Goal: Task Accomplishment & Management: Manage account settings

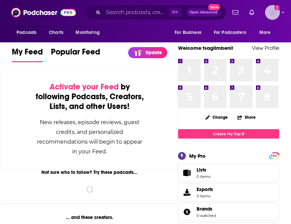
click at [274, 12] on img "Logged in as tsaglimbeni" at bounding box center [272, 12] width 15 height 15
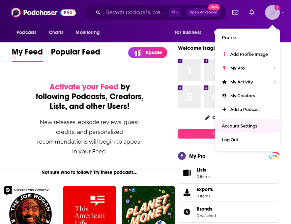
click at [243, 125] on span "Account Settings" at bounding box center [239, 126] width 35 height 5
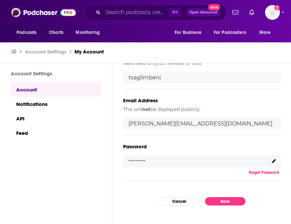
scroll to position [142, 0]
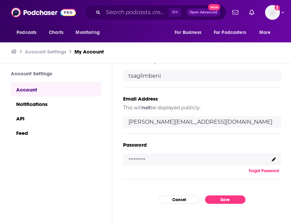
click at [273, 160] on icon at bounding box center [273, 160] width 4 height 4
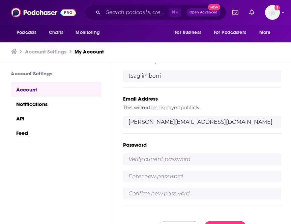
scroll to position [210, 0]
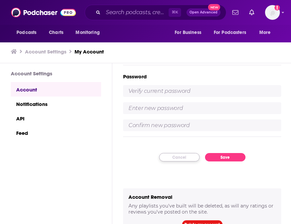
click at [180, 156] on button "Cancel" at bounding box center [179, 157] width 40 height 8
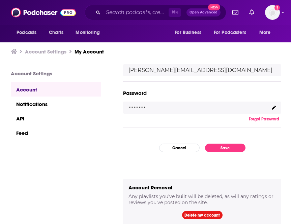
click at [162, 108] on div ".........." at bounding box center [202, 108] width 158 height 12
click at [159, 106] on div ".........." at bounding box center [202, 108] width 158 height 12
